Goal: Task Accomplishment & Management: Manage account settings

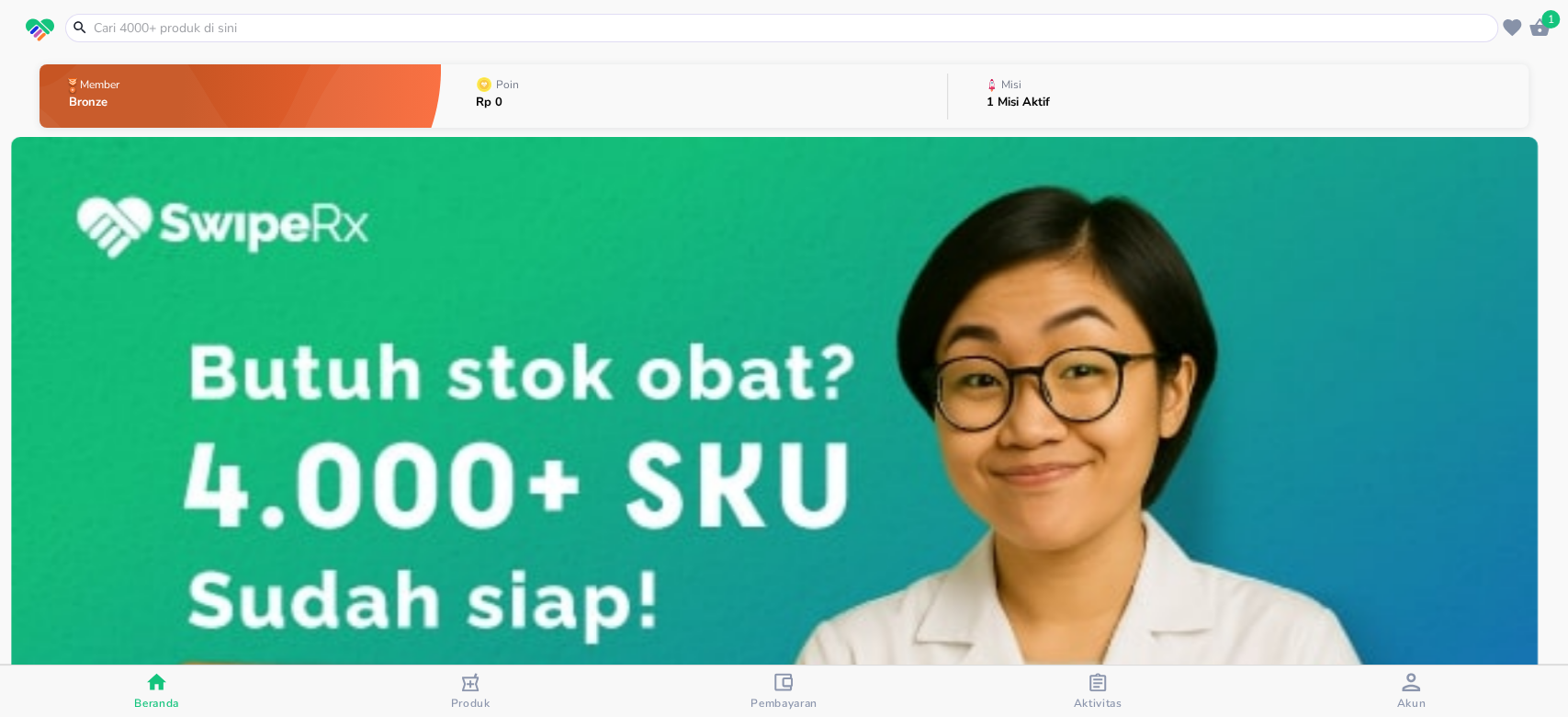
click at [1082, 88] on button "Misi 1 Misi Aktif" at bounding box center [1239, 96] width 581 height 72
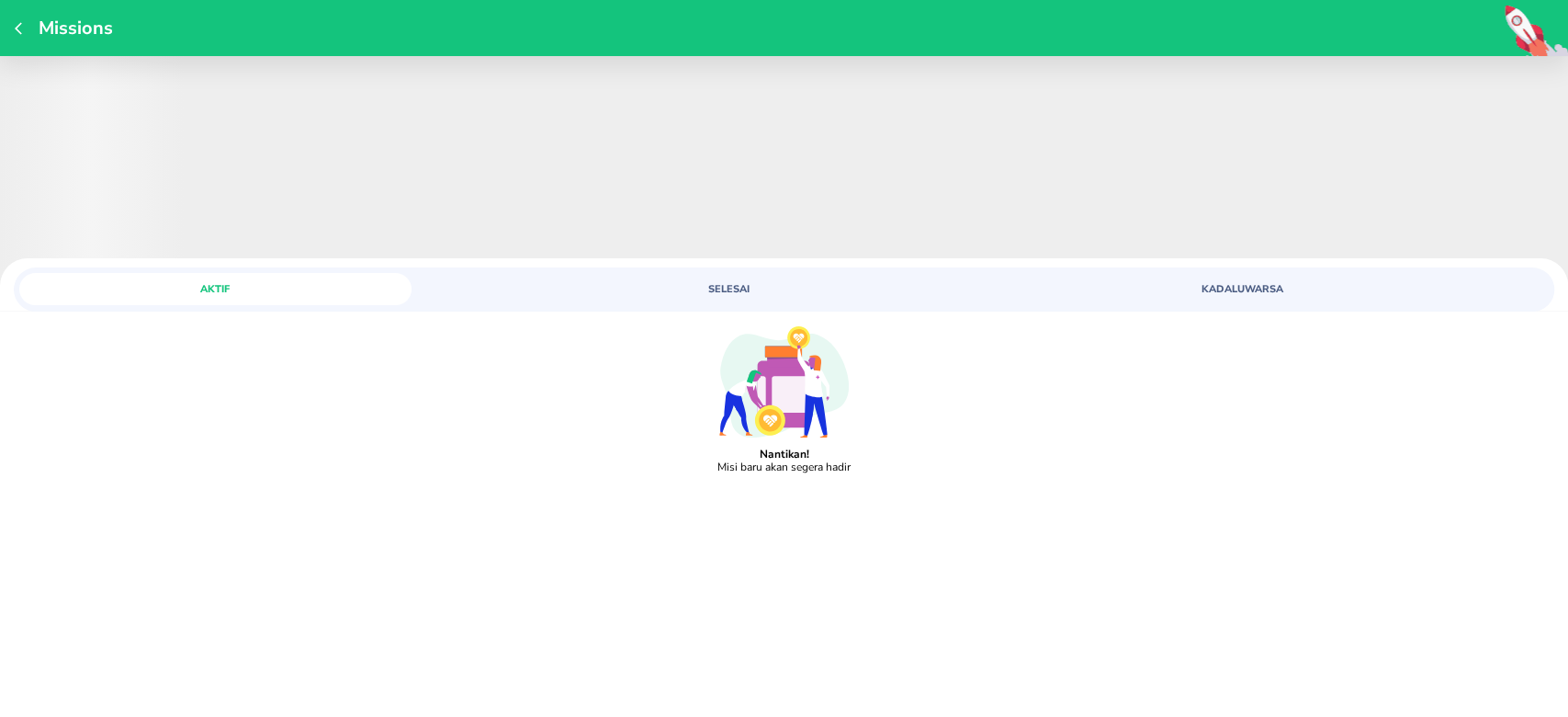
click at [734, 287] on span "SELESAI" at bounding box center [728, 289] width 370 height 13
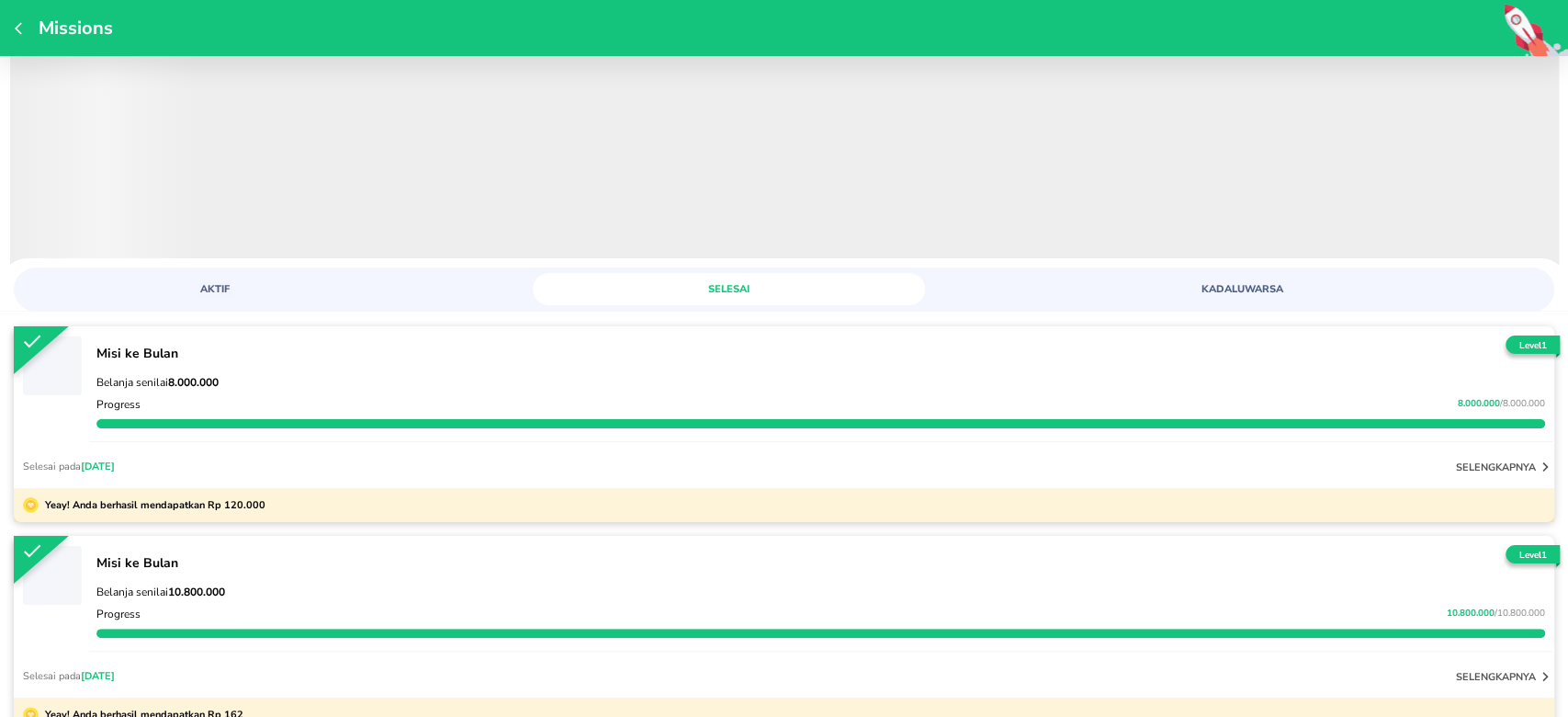
click at [16, 21] on icon "button" at bounding box center [21, 28] width 14 height 14
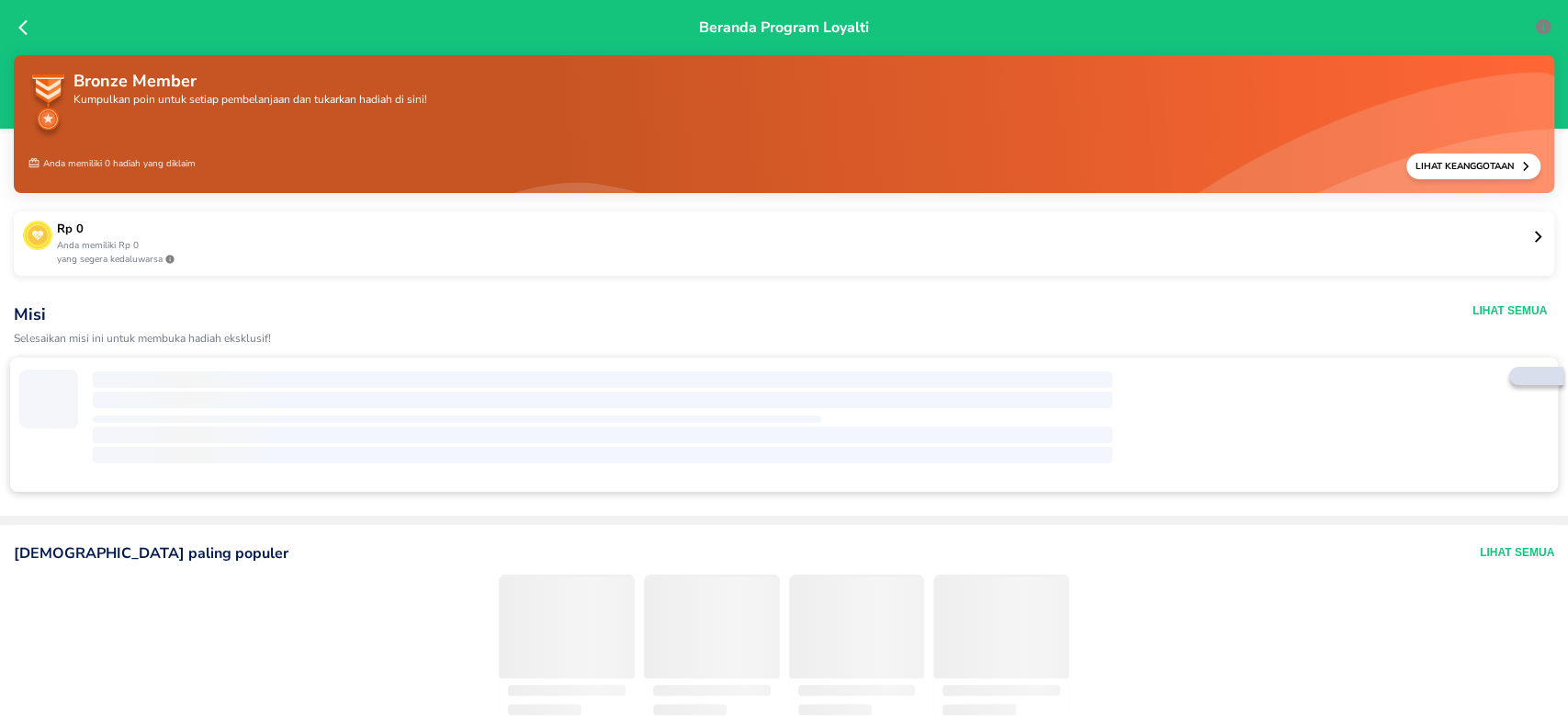
click at [156, 250] on p "Anda memiliki Rp 0" at bounding box center [794, 246] width 1475 height 13
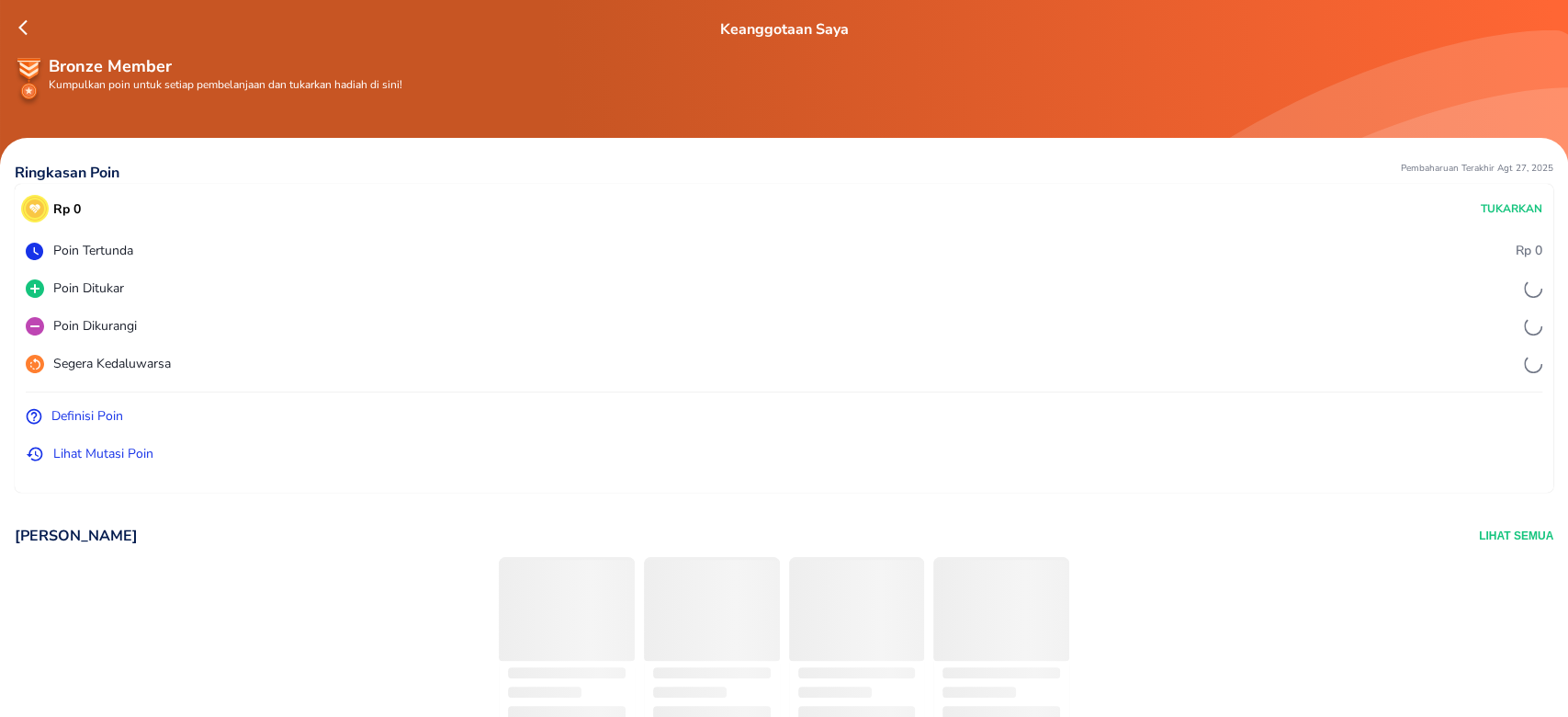
click at [74, 450] on p "Lihat Mutasi Poin" at bounding box center [103, 453] width 100 height 19
